Goal: Task Accomplishment & Management: Use online tool/utility

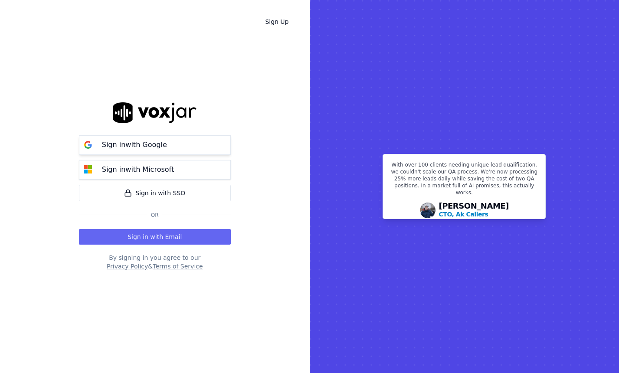
drag, startPoint x: 144, startPoint y: 142, endPoint x: 206, endPoint y: 139, distance: 62.1
click at [144, 142] on p "Sign in with Google" at bounding box center [134, 145] width 65 height 10
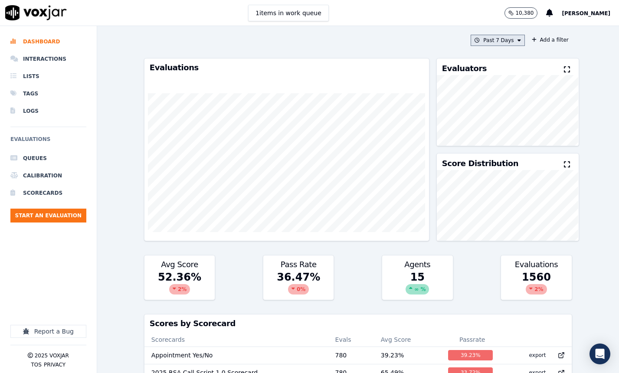
click at [507, 41] on button "Past 7 Days" at bounding box center [498, 40] width 54 height 11
click at [484, 107] on label "This Month" at bounding box center [496, 108] width 46 height 10
click at [516, 140] on button "Add" at bounding box center [512, 140] width 17 height 14
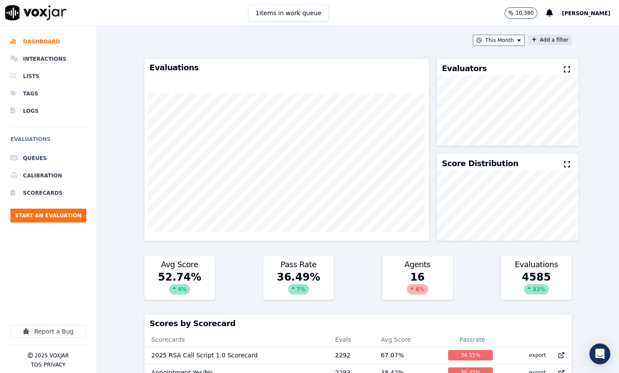
click at [541, 40] on button "Add a filter" at bounding box center [551, 40] width 44 height 10
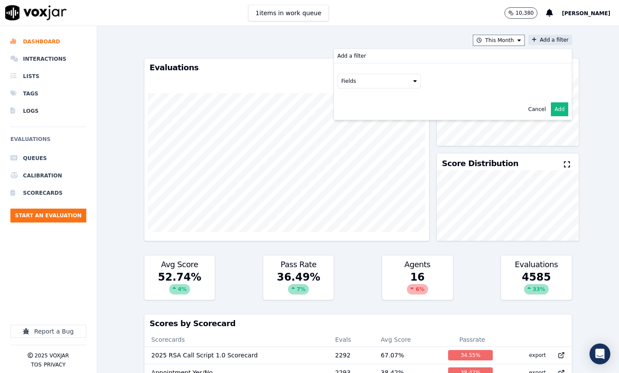
click at [385, 84] on button "Fields" at bounding box center [379, 81] width 83 height 15
click at [407, 102] on button "Fields" at bounding box center [389, 99] width 83 height 15
click at [361, 115] on label "title" at bounding box center [389, 114] width 79 height 10
click at [474, 97] on button at bounding box center [497, 98] width 125 height 13
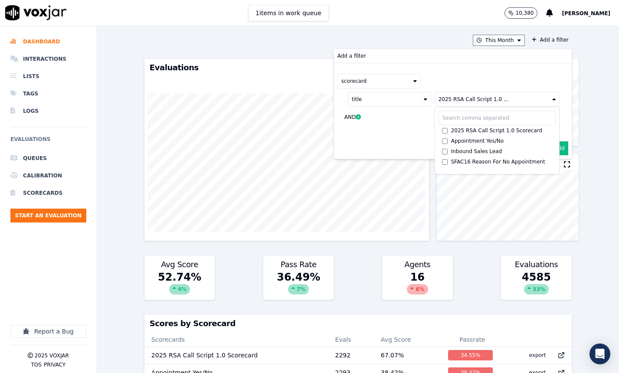
click at [562, 80] on div "scorecard" at bounding box center [453, 81] width 231 height 15
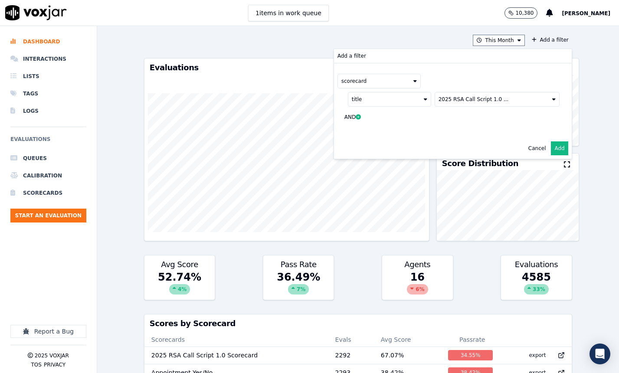
click at [562, 150] on button "Add" at bounding box center [559, 149] width 17 height 14
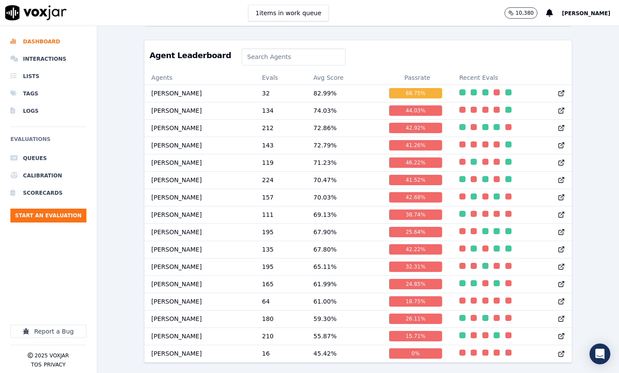
scroll to position [346, 0]
